Goal: Transaction & Acquisition: Purchase product/service

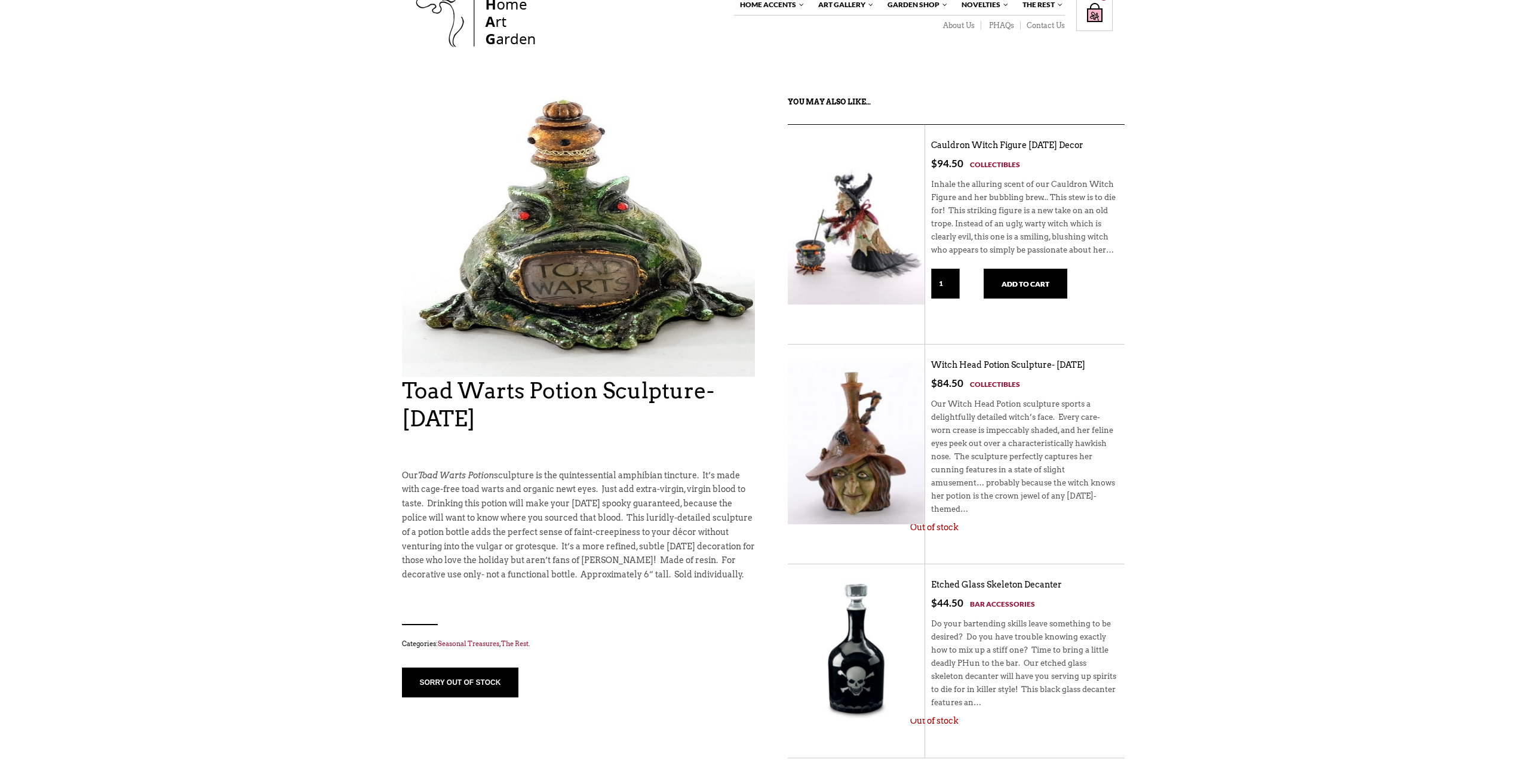
scroll to position [59, 0]
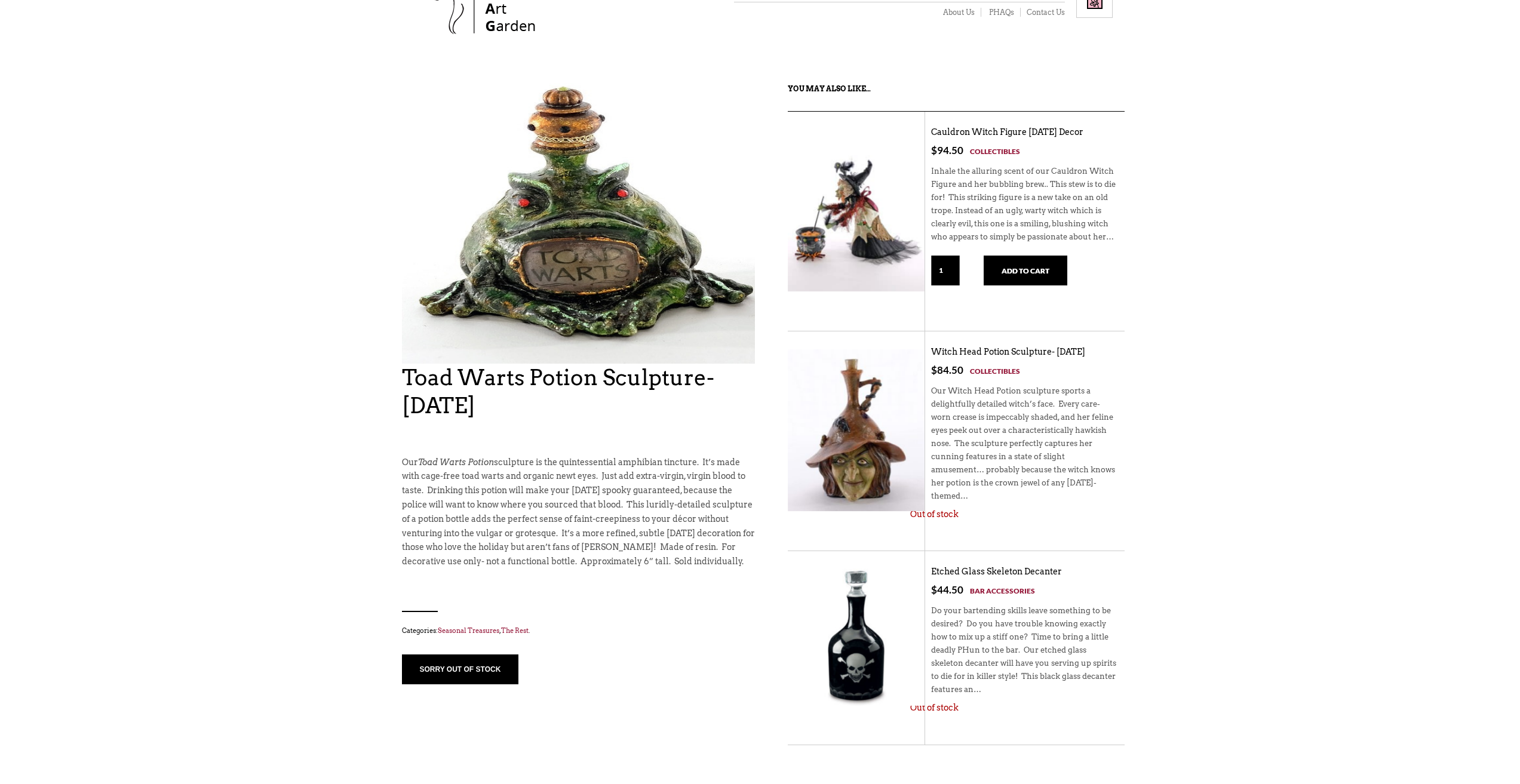
click at [436, 667] on button "sorry out of stock" at bounding box center [460, 669] width 117 height 30
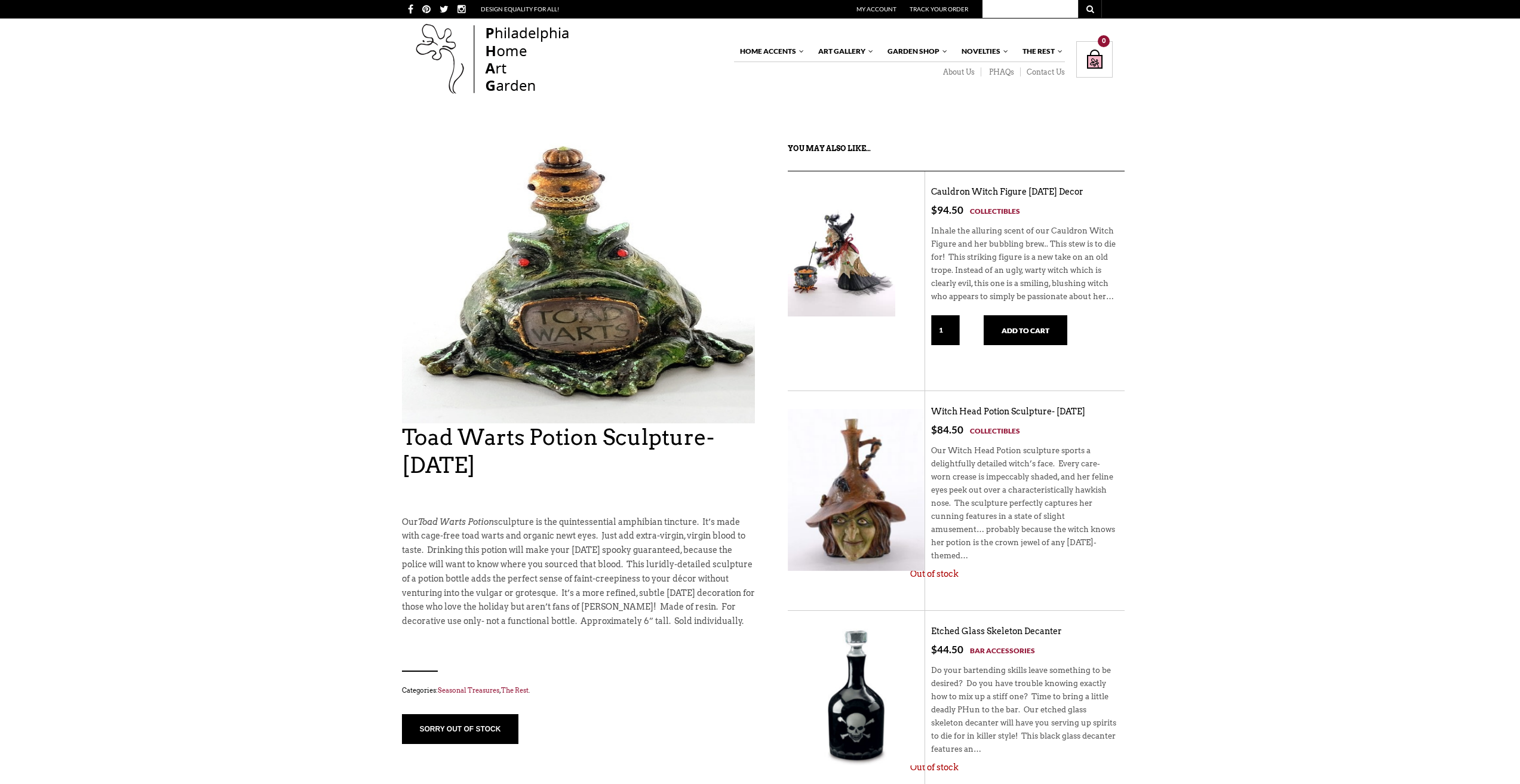
click at [837, 253] on img at bounding box center [841, 253] width 108 height 127
